Goal: Task Accomplishment & Management: Use online tool/utility

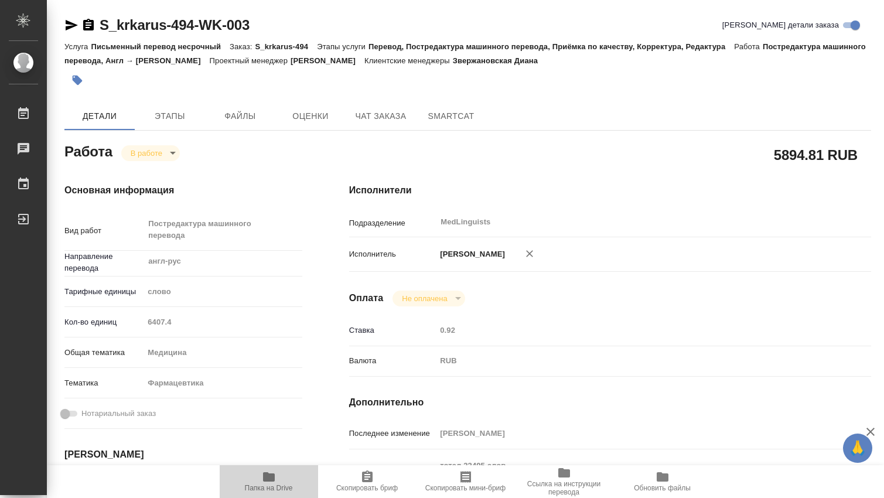
click at [269, 471] on icon "button" at bounding box center [269, 477] width 14 height 14
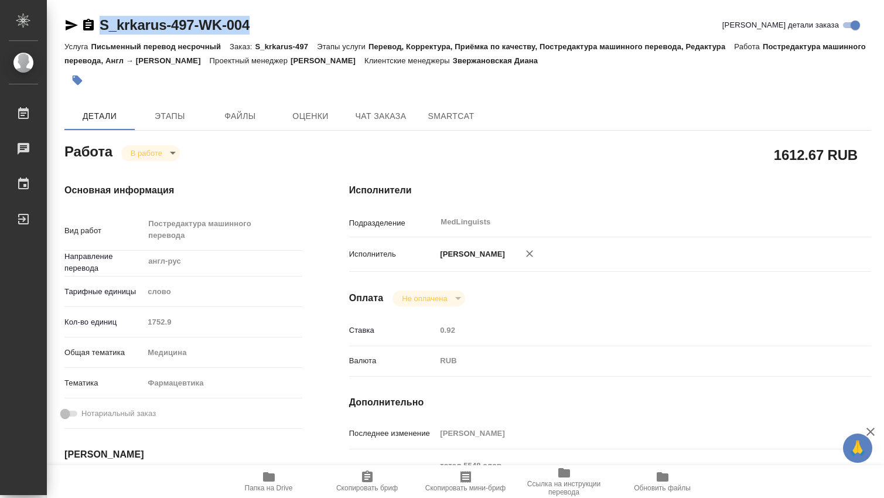
drag, startPoint x: 266, startPoint y: 29, endPoint x: 101, endPoint y: 28, distance: 164.7
click at [101, 28] on div "S_krkarus-497-WK-004 Кратко детали заказа" at bounding box center [467, 25] width 807 height 19
copy link "S_krkarus-497-WK-004"
click at [265, 477] on icon "button" at bounding box center [269, 476] width 12 height 9
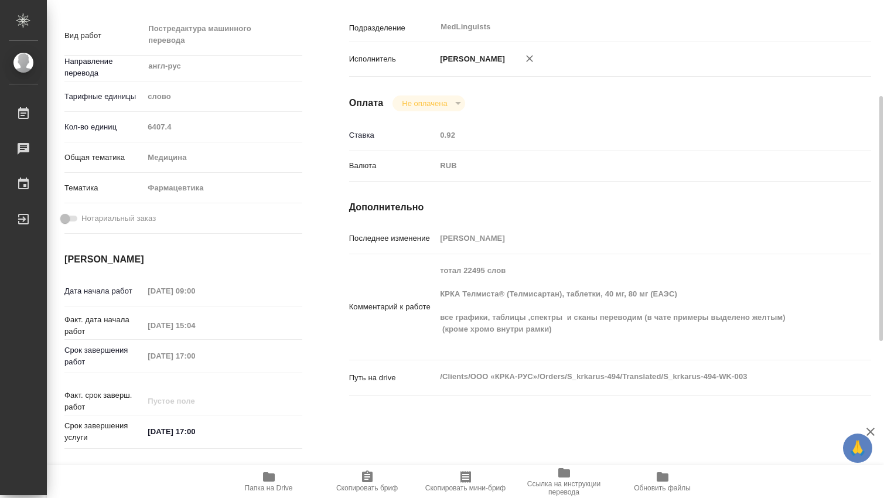
scroll to position [390, 0]
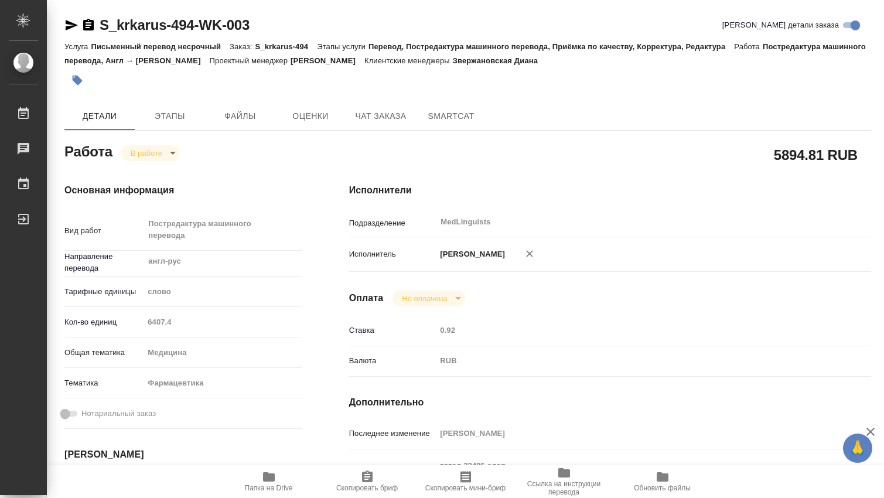
scroll to position [390, 0]
